Goal: Task Accomplishment & Management: Manage account settings

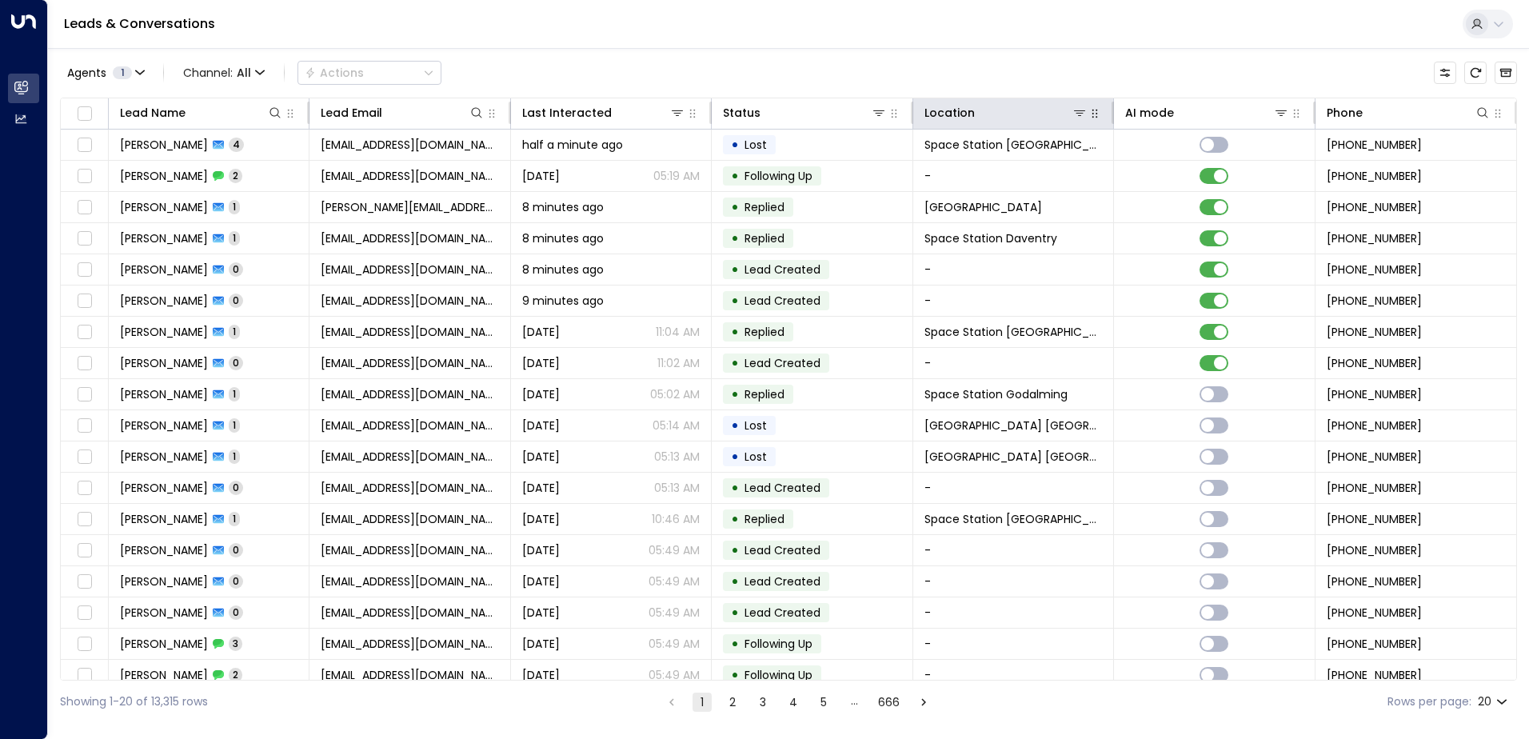
click at [1091, 118] on icon "button" at bounding box center [1094, 113] width 13 height 13
click at [1075, 118] on icon at bounding box center [1079, 112] width 13 height 13
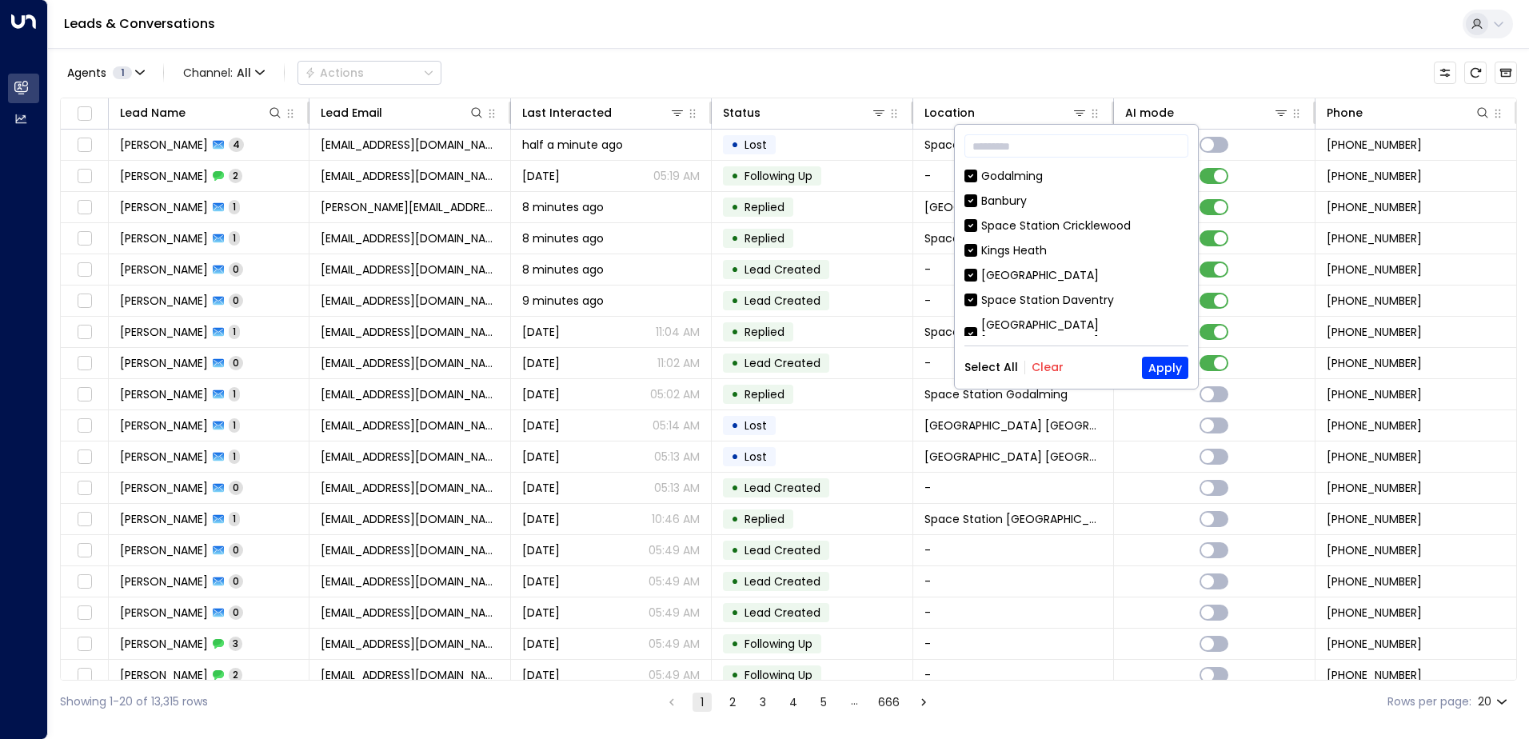
click at [1046, 372] on button "Clear" at bounding box center [1047, 367] width 32 height 13
click at [1039, 154] on input "text" at bounding box center [1076, 146] width 224 height 30
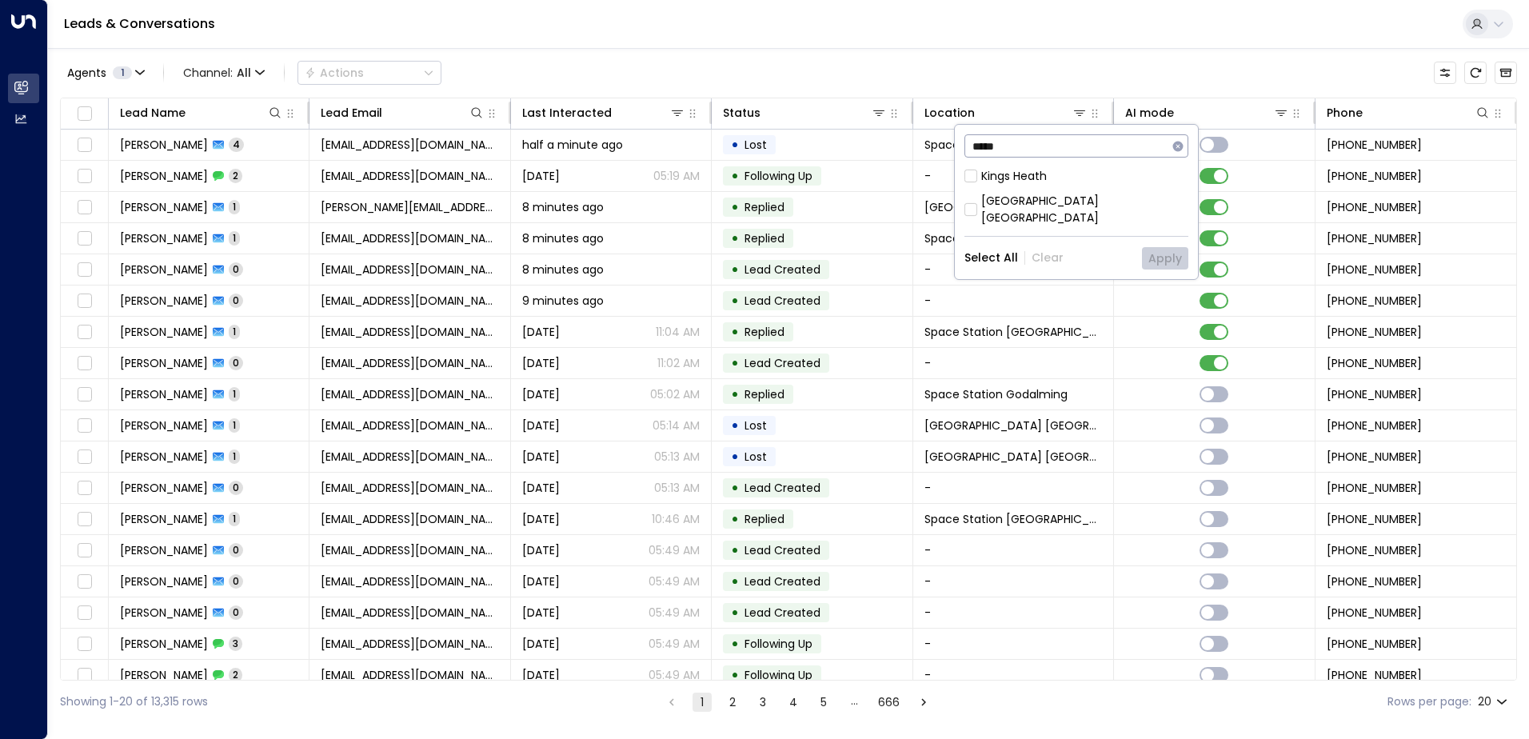
type input "*****"
click at [1031, 201] on div "[GEOGRAPHIC_DATA] [GEOGRAPHIC_DATA]" at bounding box center [1084, 210] width 207 height 34
click at [1156, 249] on button "Apply" at bounding box center [1165, 258] width 46 height 22
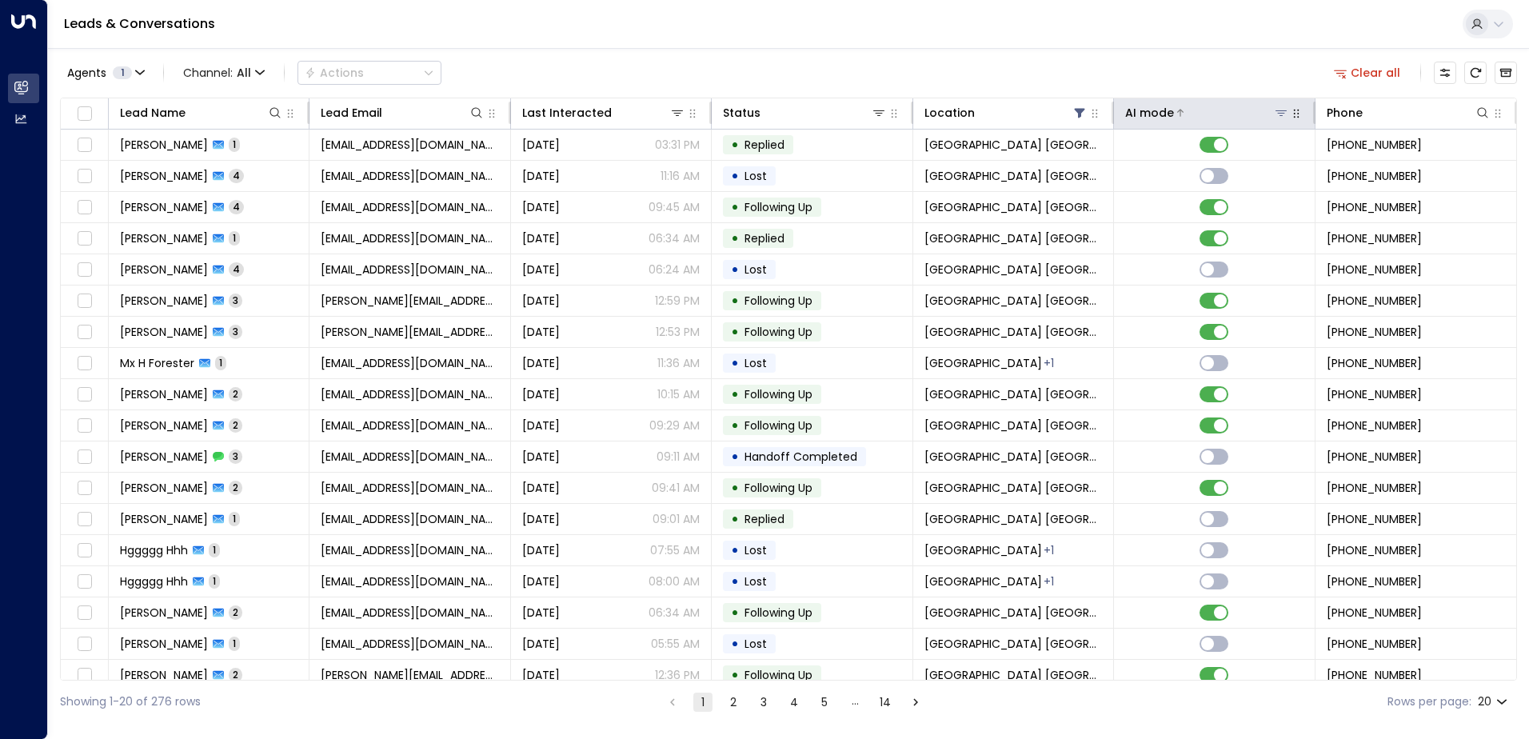
click at [1280, 110] on icon at bounding box center [1280, 112] width 13 height 13
click at [1293, 114] on icon "button" at bounding box center [1296, 114] width 6 height 9
click at [1292, 123] on th "AI mode" at bounding box center [1214, 113] width 201 height 31
click at [1292, 119] on icon "button" at bounding box center [1296, 113] width 13 height 13
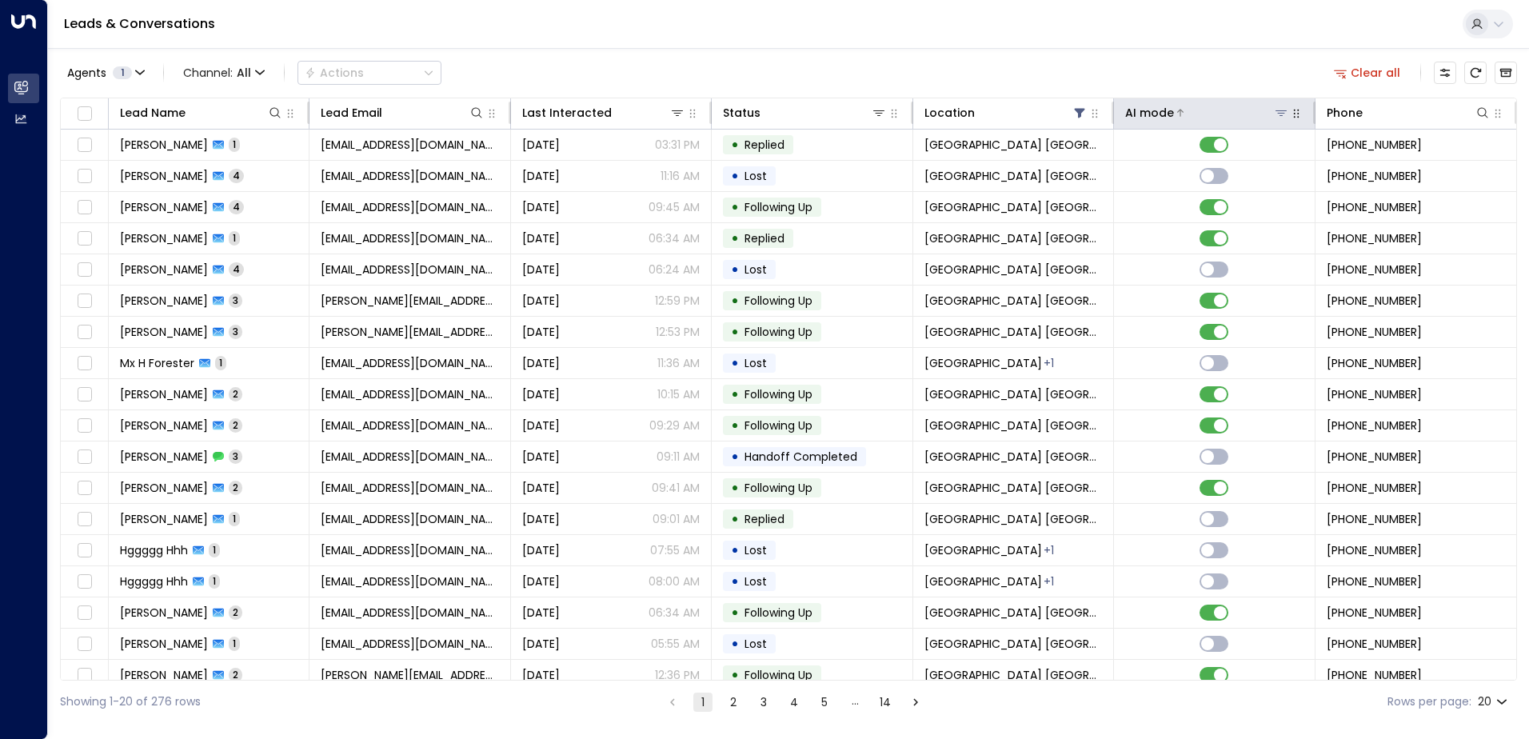
click at [1224, 120] on div at bounding box center [1231, 113] width 114 height 16
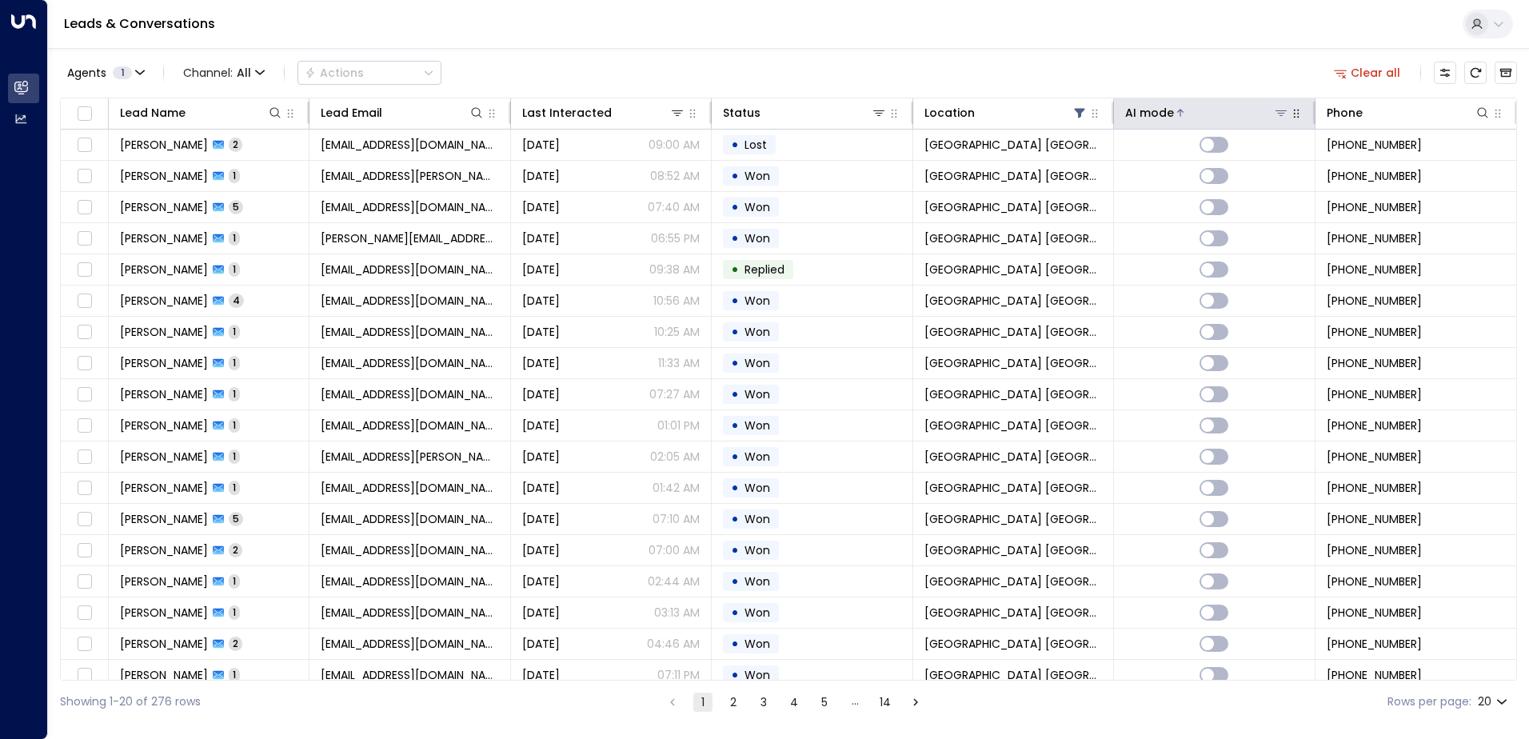
click at [1141, 109] on div "AI mode" at bounding box center [1149, 112] width 49 height 19
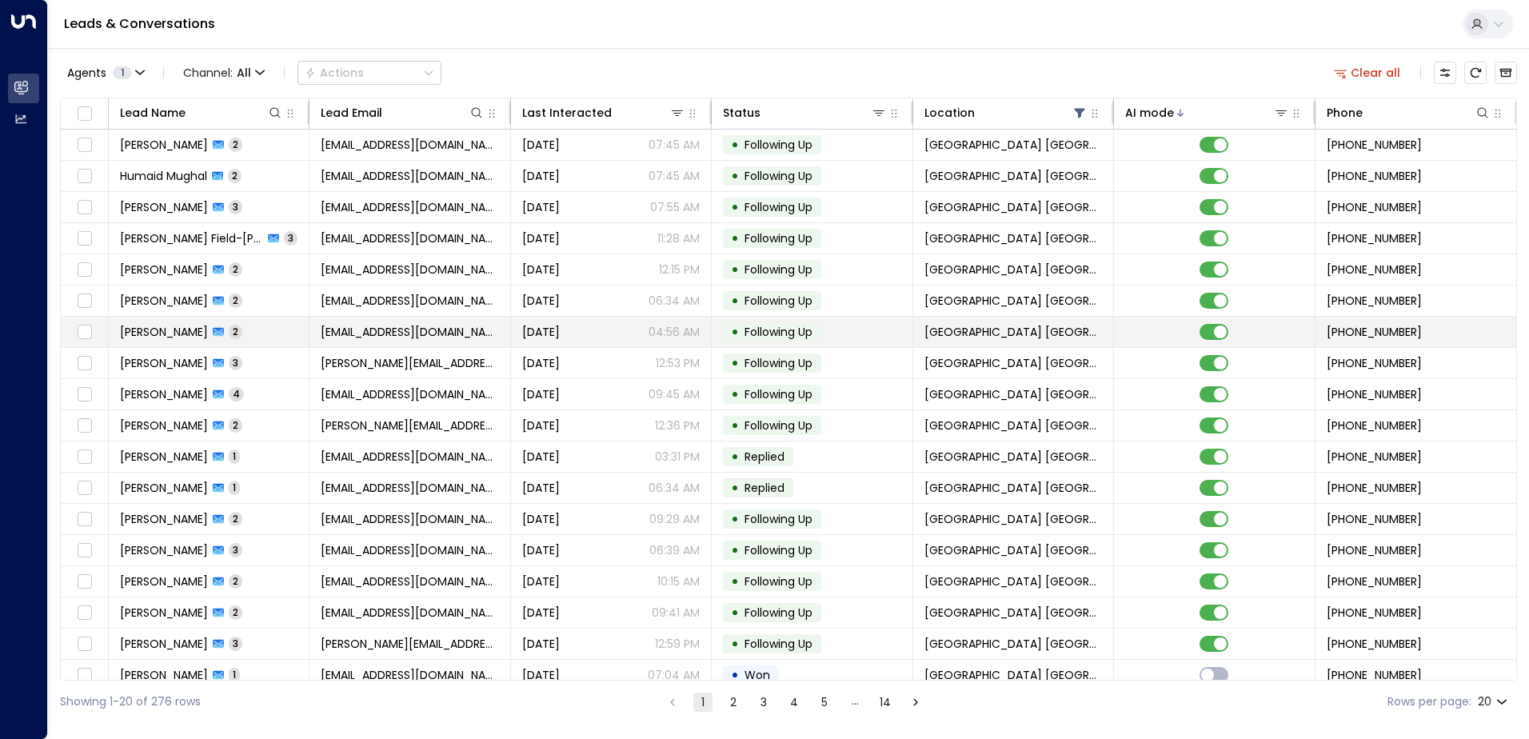
click at [156, 331] on span "[PERSON_NAME]" at bounding box center [164, 332] width 88 height 16
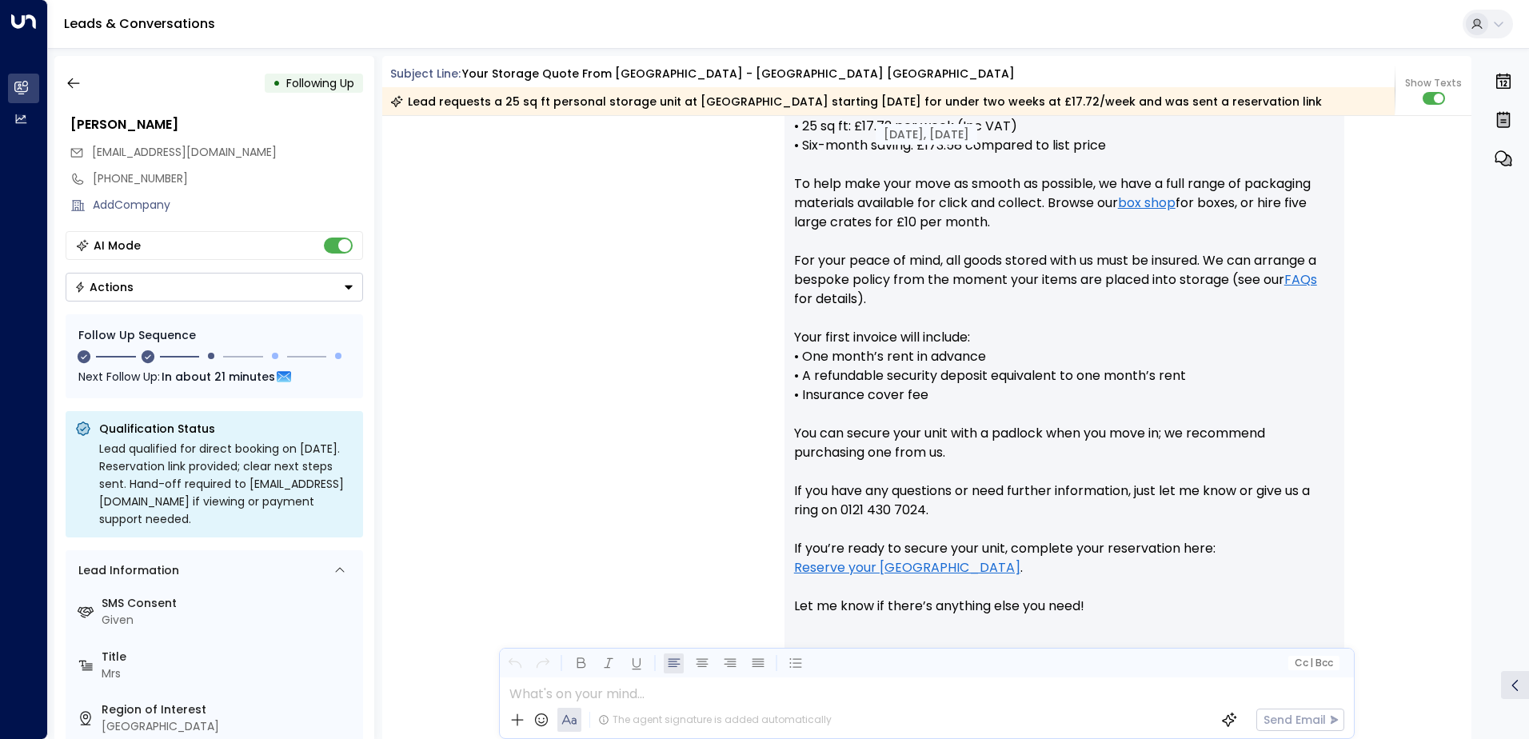
scroll to position [720, 0]
